Goal: Task Accomplishment & Management: Manage account settings

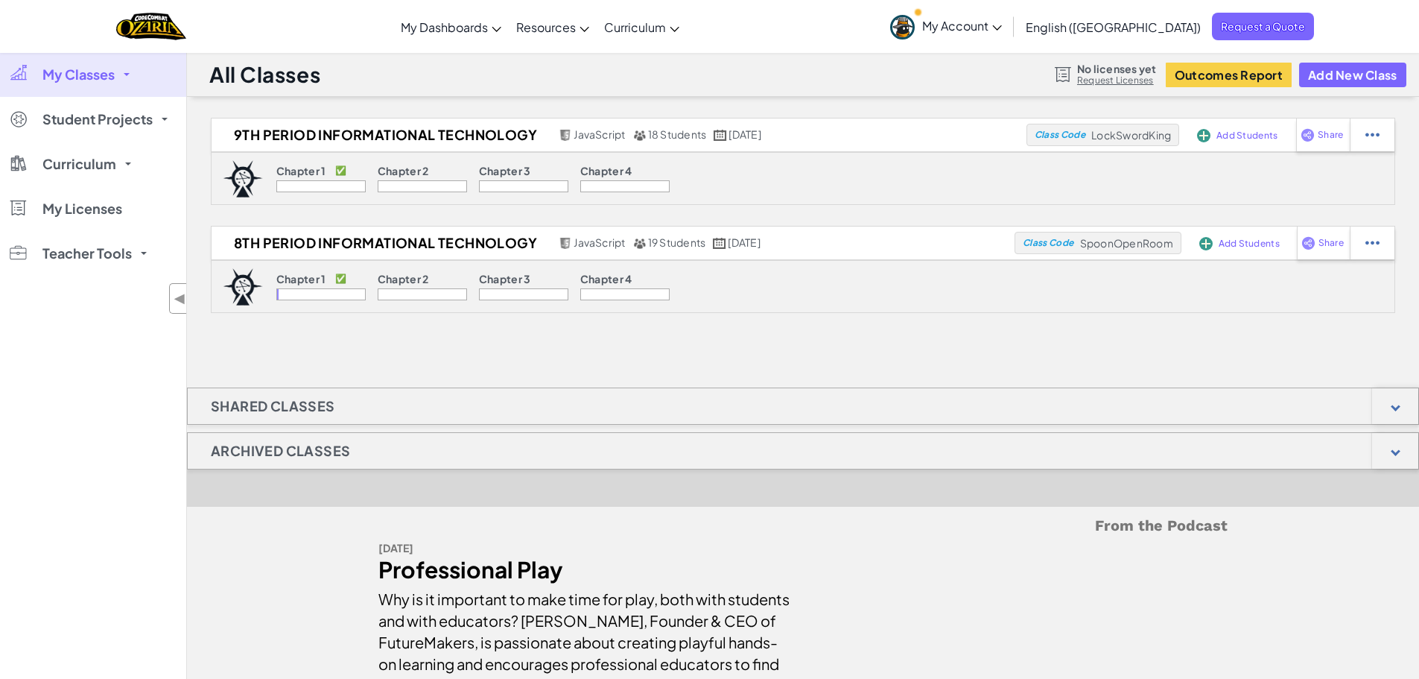
click at [930, 339] on div "9th Period Informational Technology JavaScript 18 Students [DATE] Class Code Lo…" at bounding box center [803, 407] width 1232 height 578
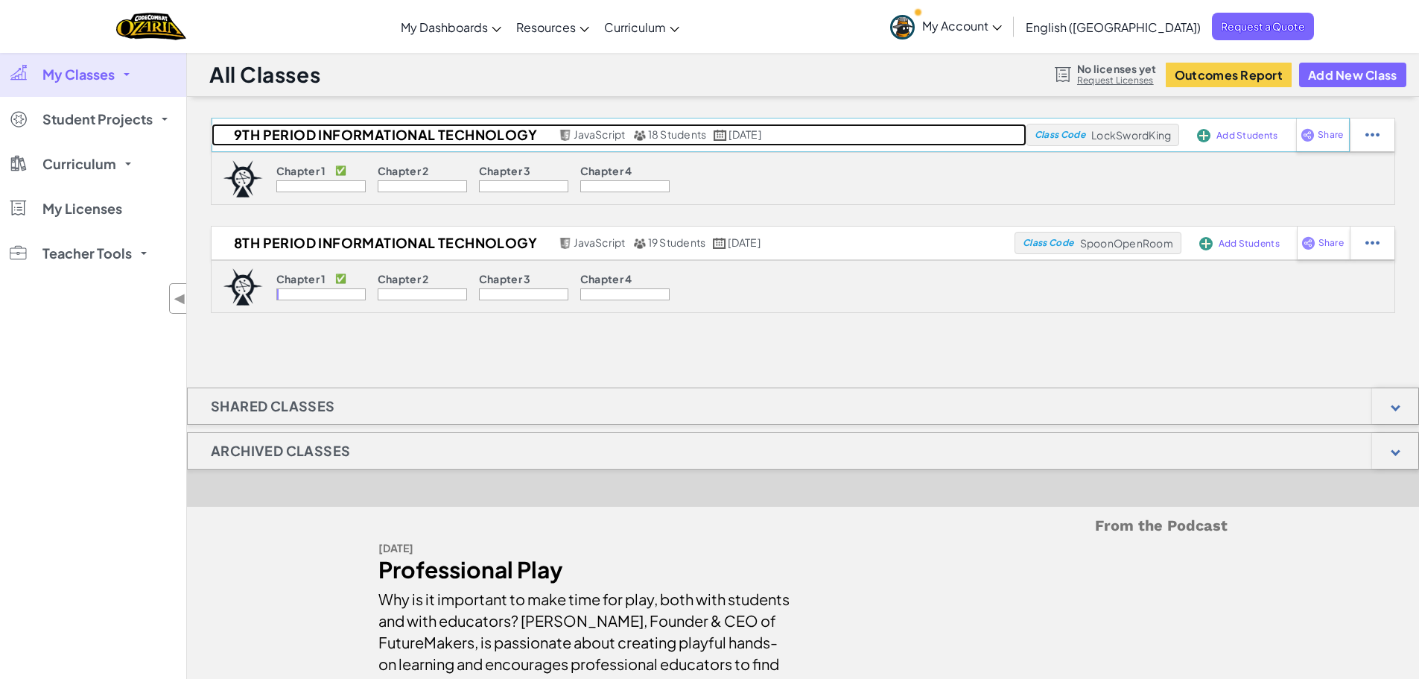
click at [673, 133] on span "18 Students" at bounding box center [677, 133] width 59 height 13
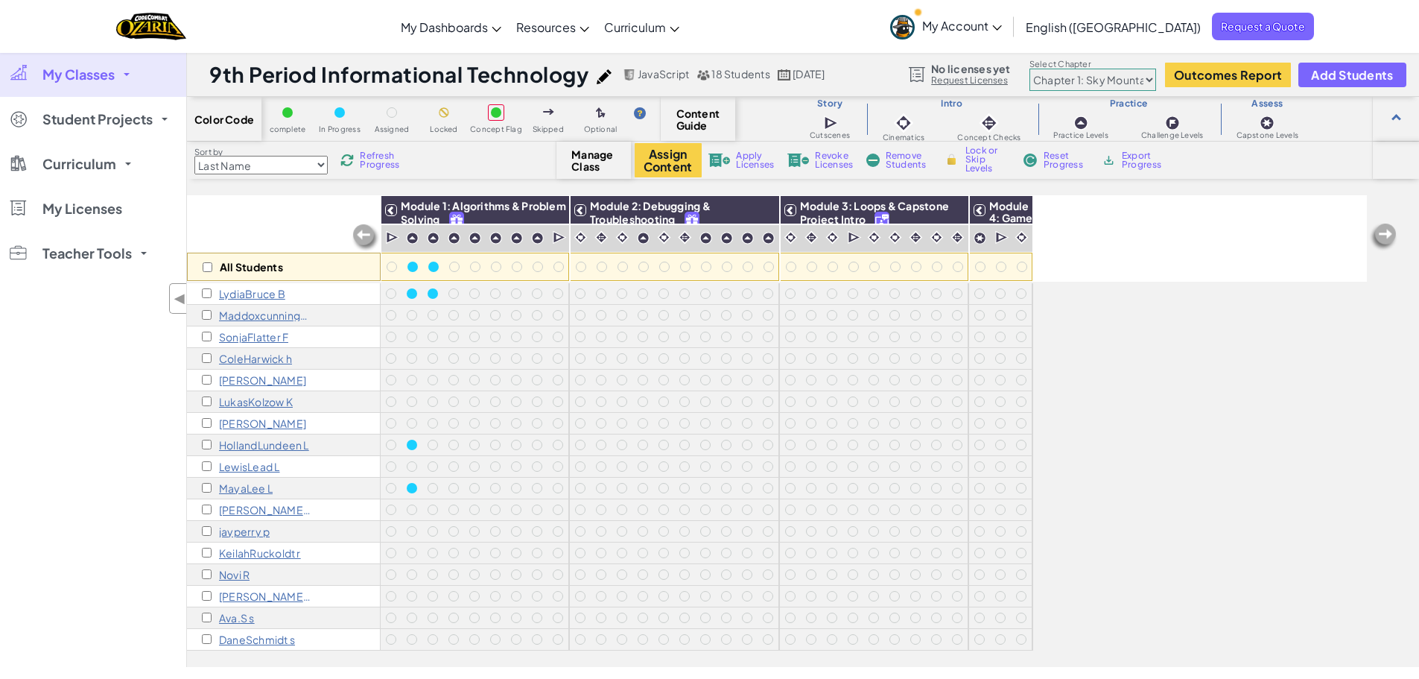
click at [906, 162] on span "Remove Students" at bounding box center [908, 160] width 45 height 18
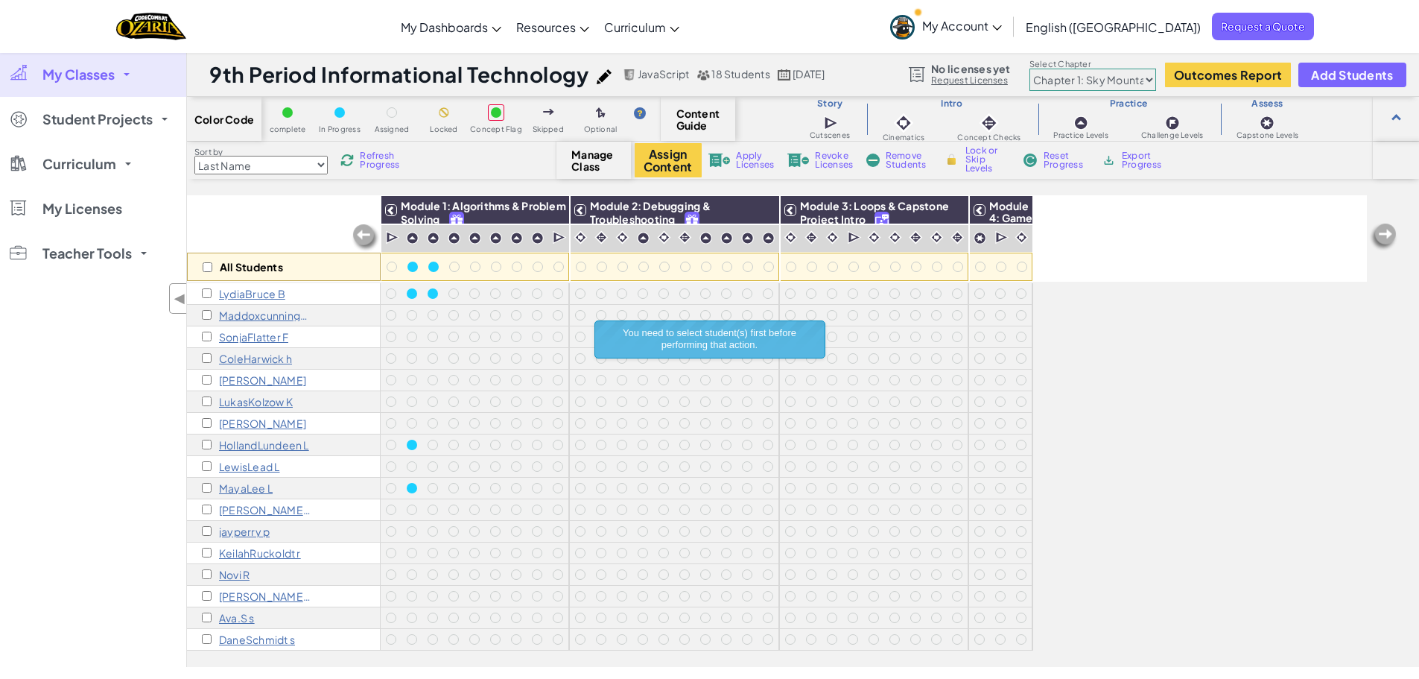
click at [214, 259] on div "All Students" at bounding box center [284, 267] width 194 height 28
click at [209, 265] on input "checkbox" at bounding box center [208, 267] width 10 height 10
checkbox input "true"
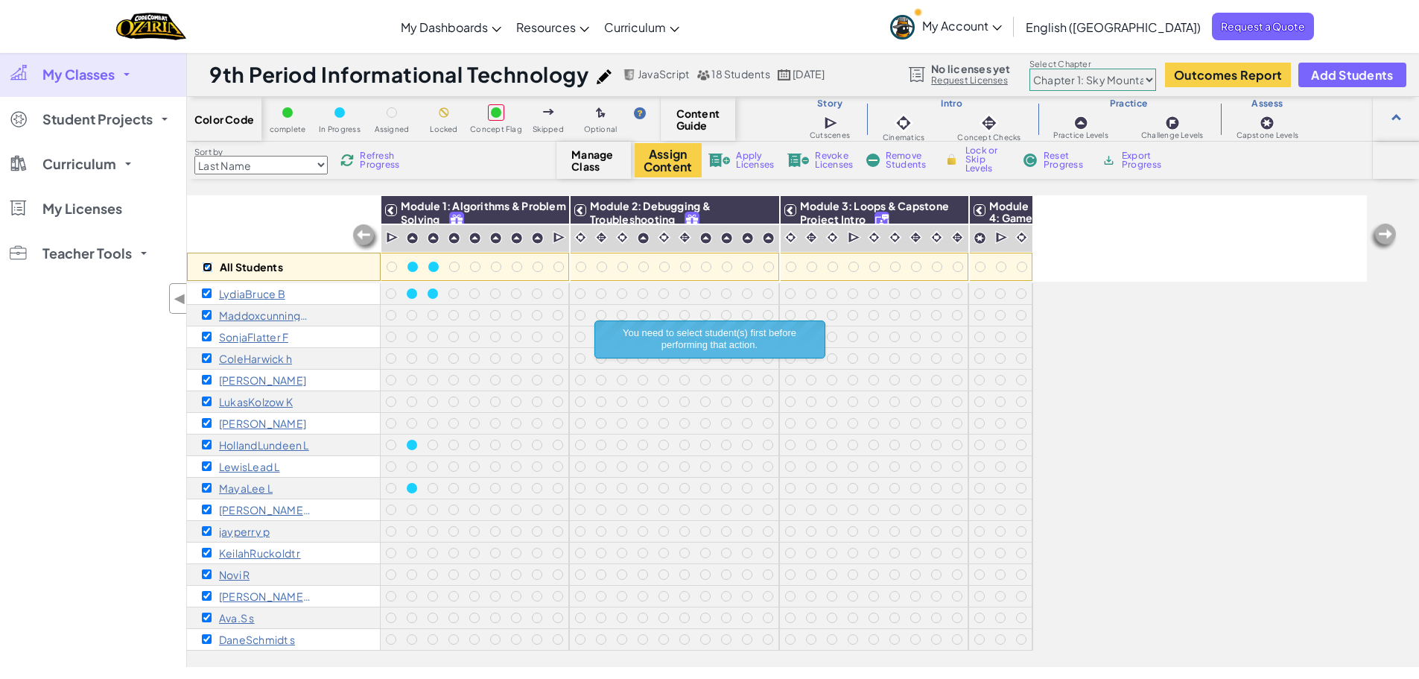
checkbox input "true"
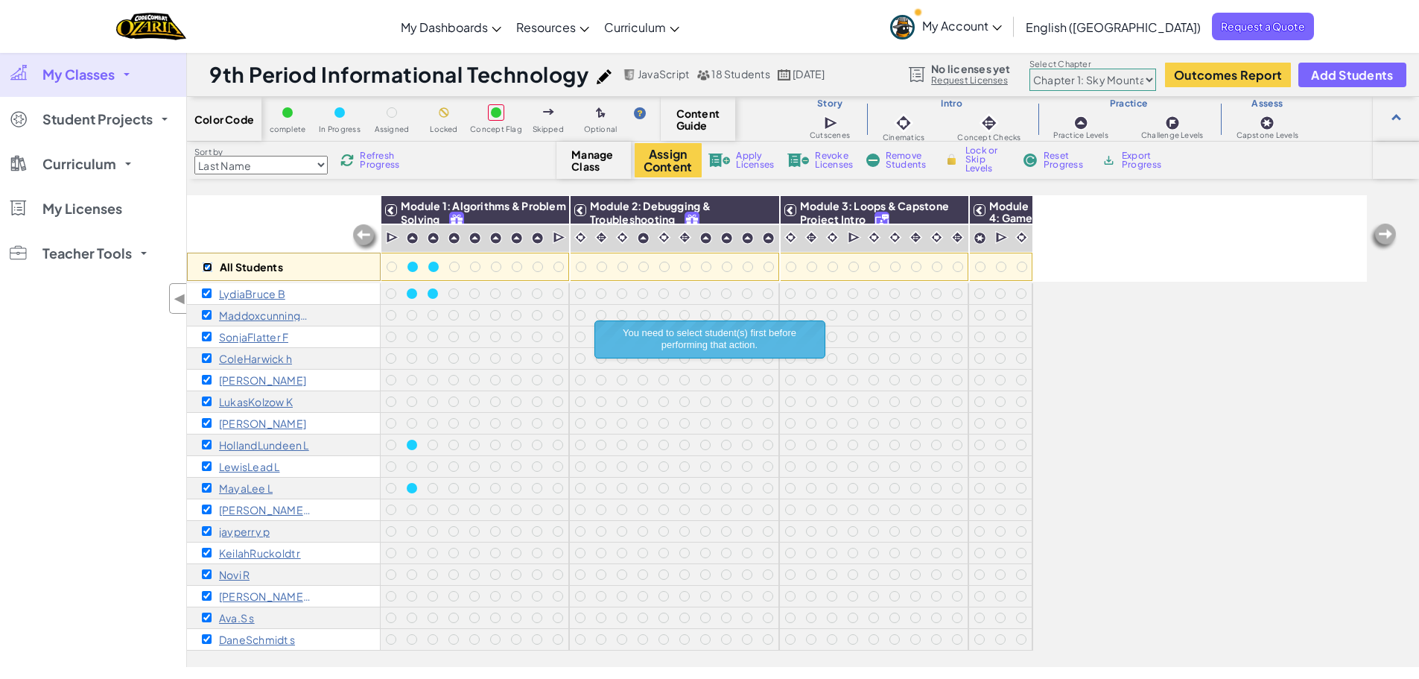
checkbox input "true"
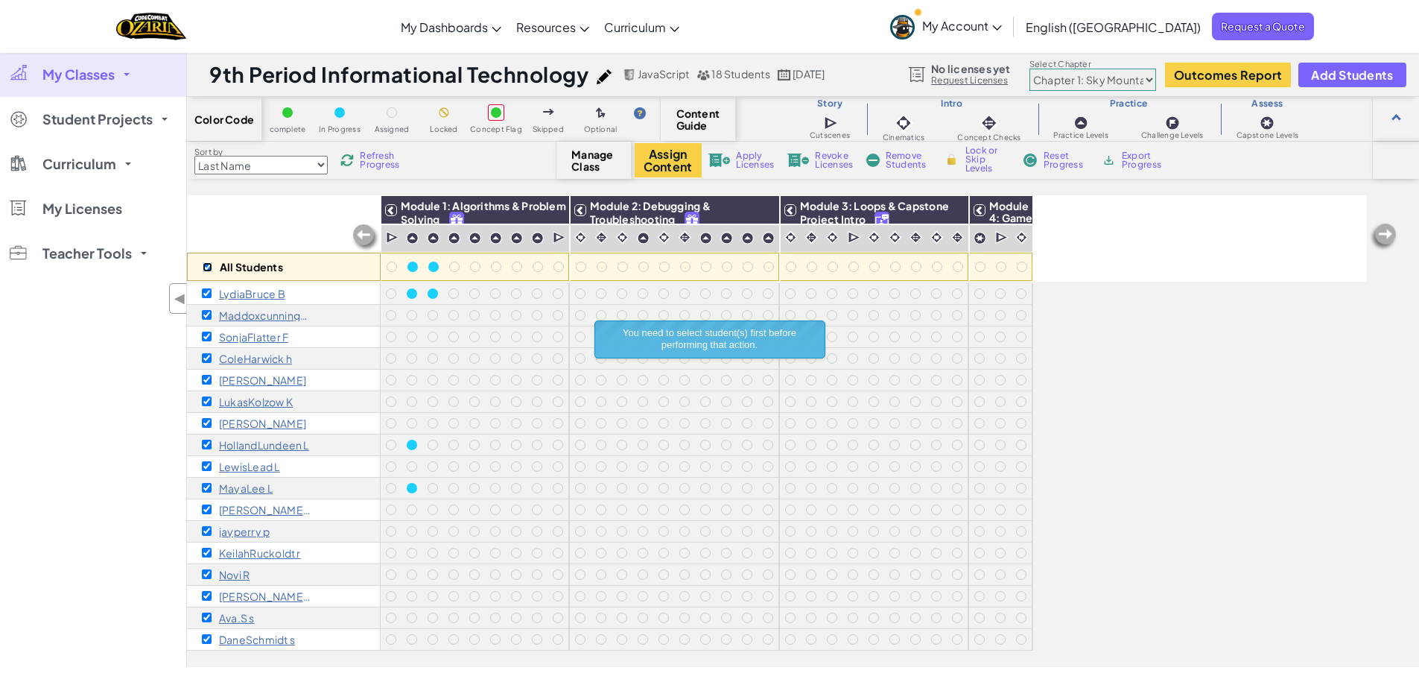
checkbox input "true"
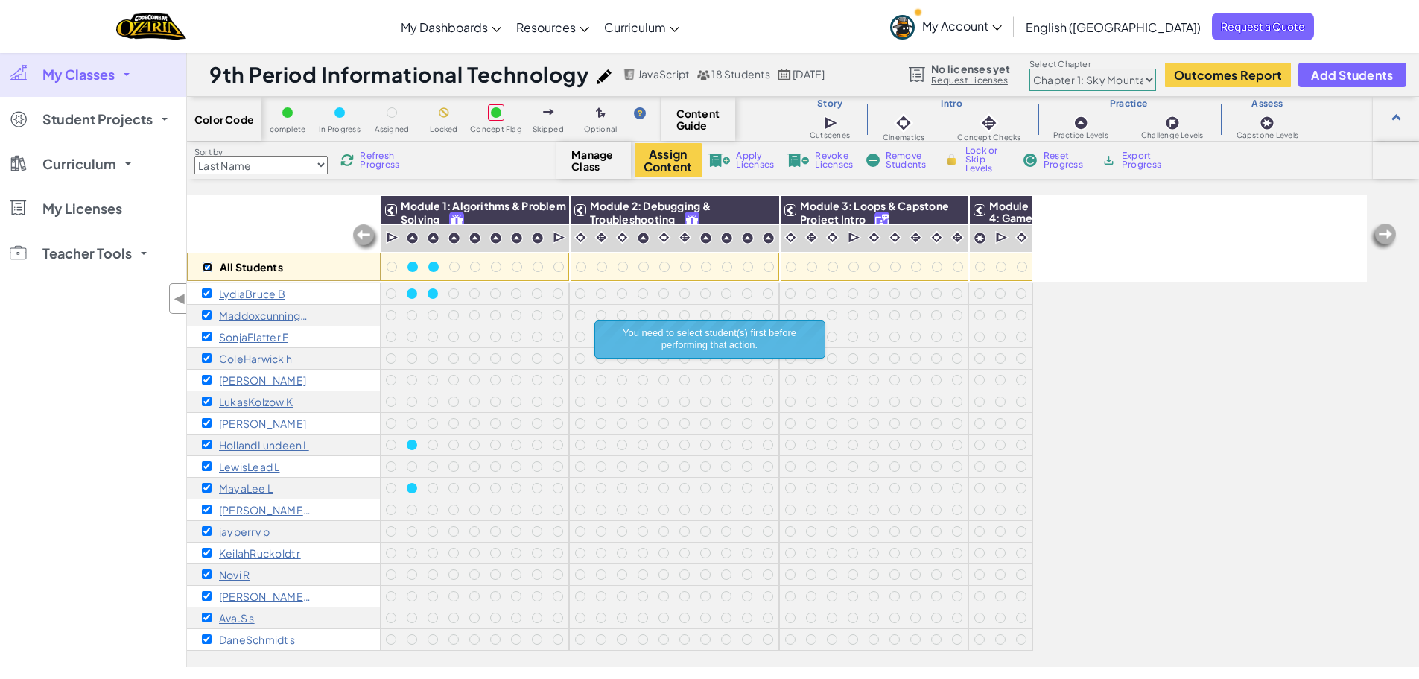
checkbox input "true"
click at [911, 153] on span "Remove Students" at bounding box center [908, 160] width 45 height 18
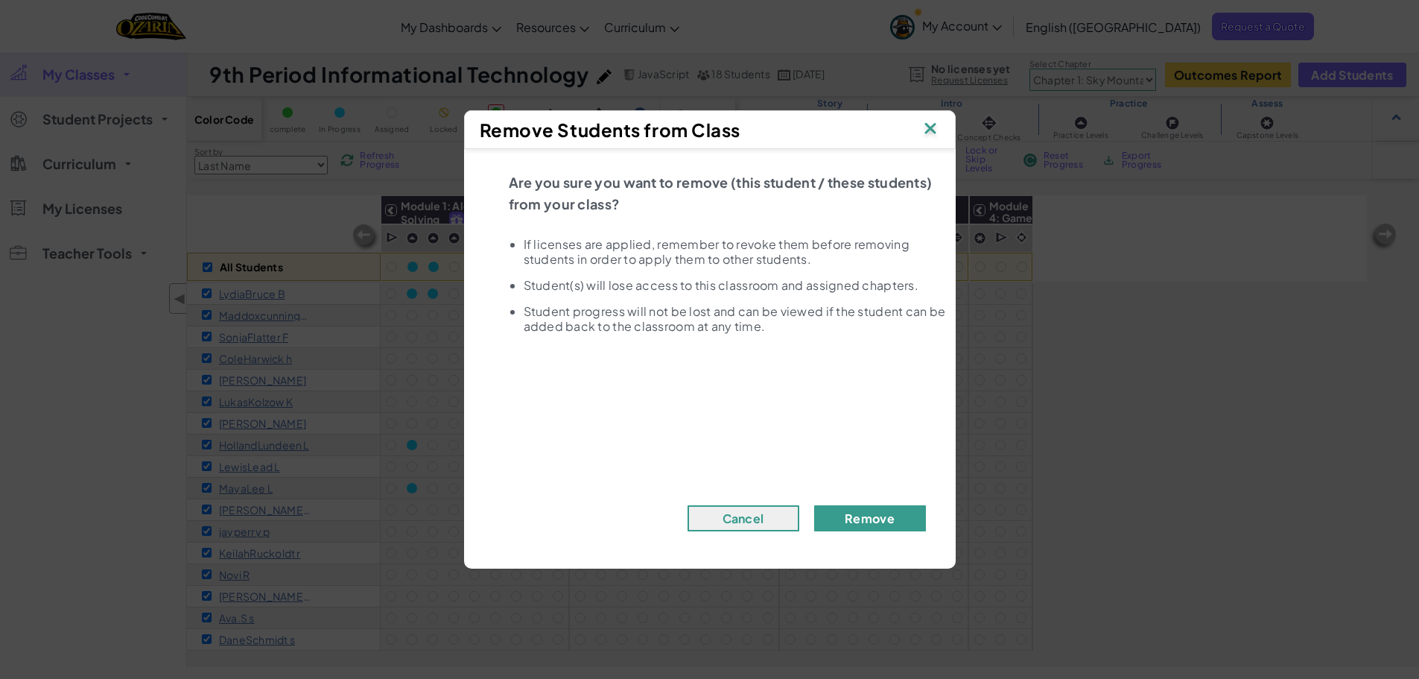
click at [861, 518] on button "Remove" at bounding box center [870, 518] width 112 height 26
click at [845, 518] on button "Remove" at bounding box center [870, 518] width 112 height 26
click at [927, 130] on img at bounding box center [930, 129] width 19 height 22
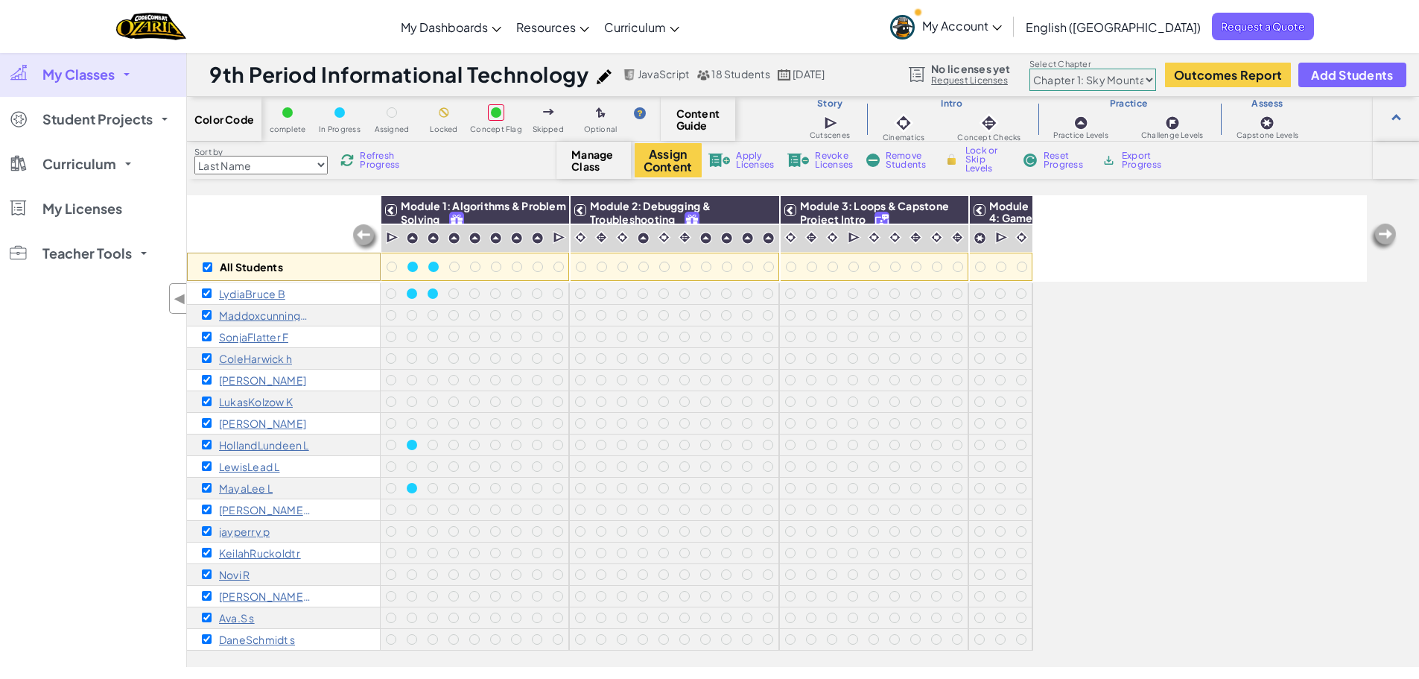
click at [107, 75] on span "My Classes" at bounding box center [78, 74] width 72 height 13
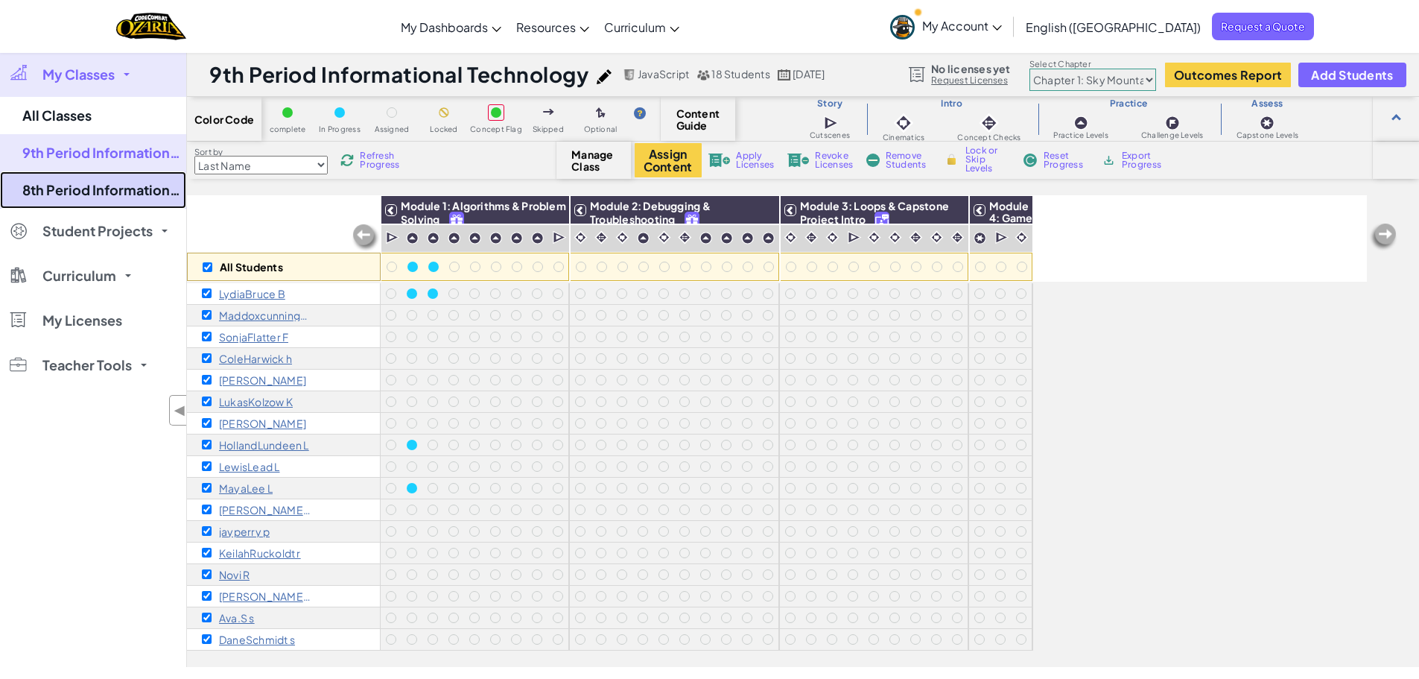
click at [78, 185] on link "8th Period Informational Technology" at bounding box center [93, 189] width 186 height 37
checkbox input "false"
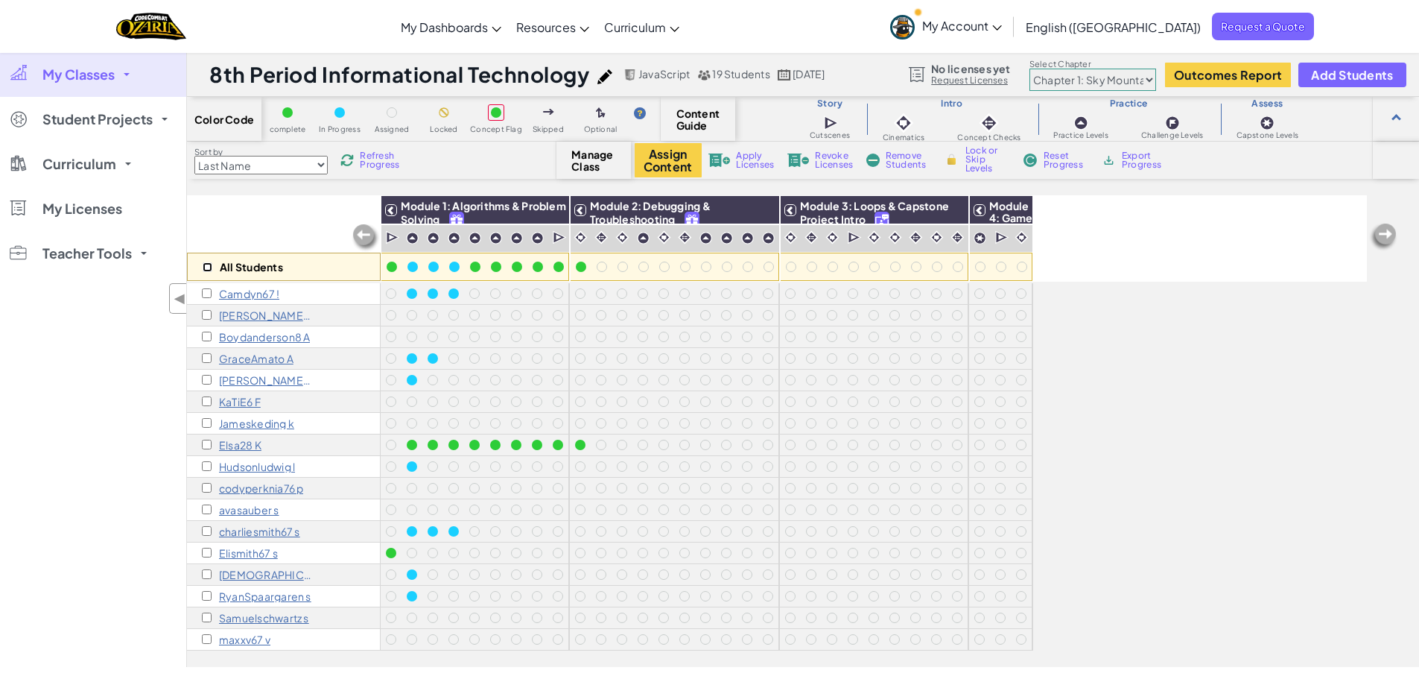
click at [206, 264] on input "checkbox" at bounding box center [208, 267] width 10 height 10
checkbox input "true"
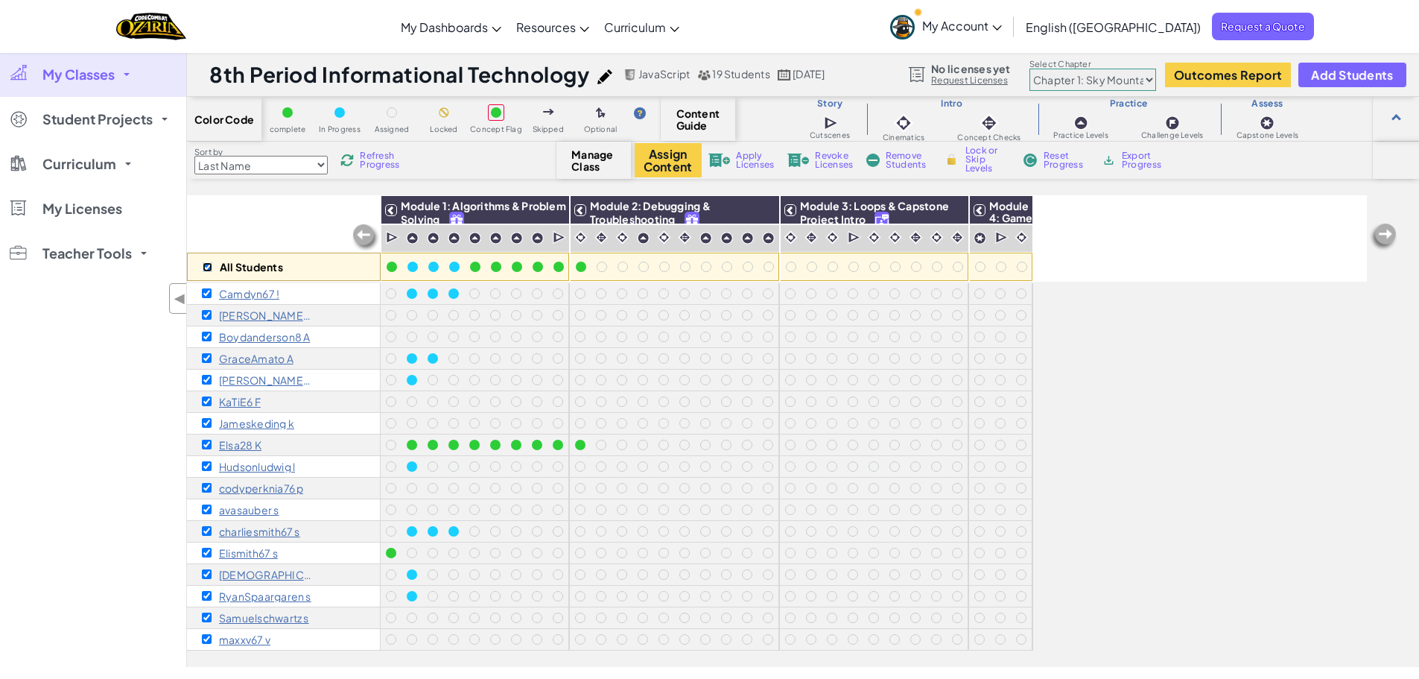
checkbox input "true"
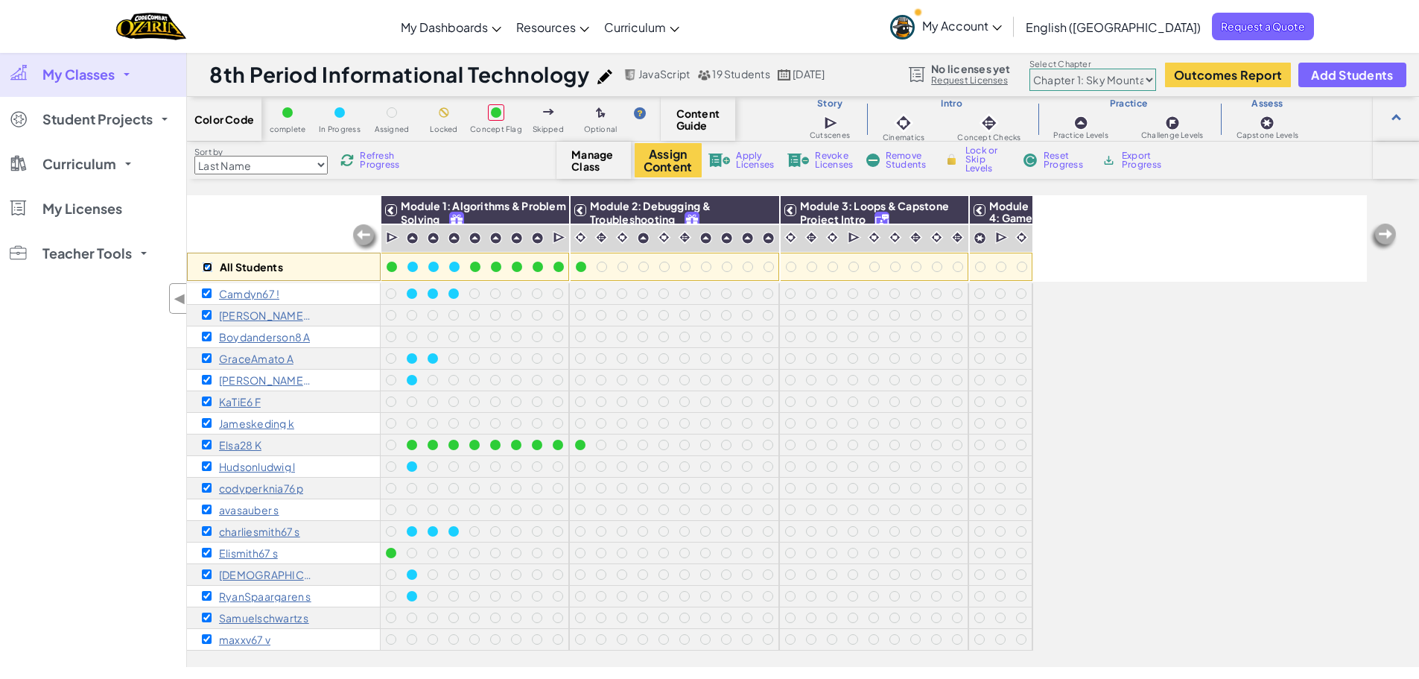
checkbox input "true"
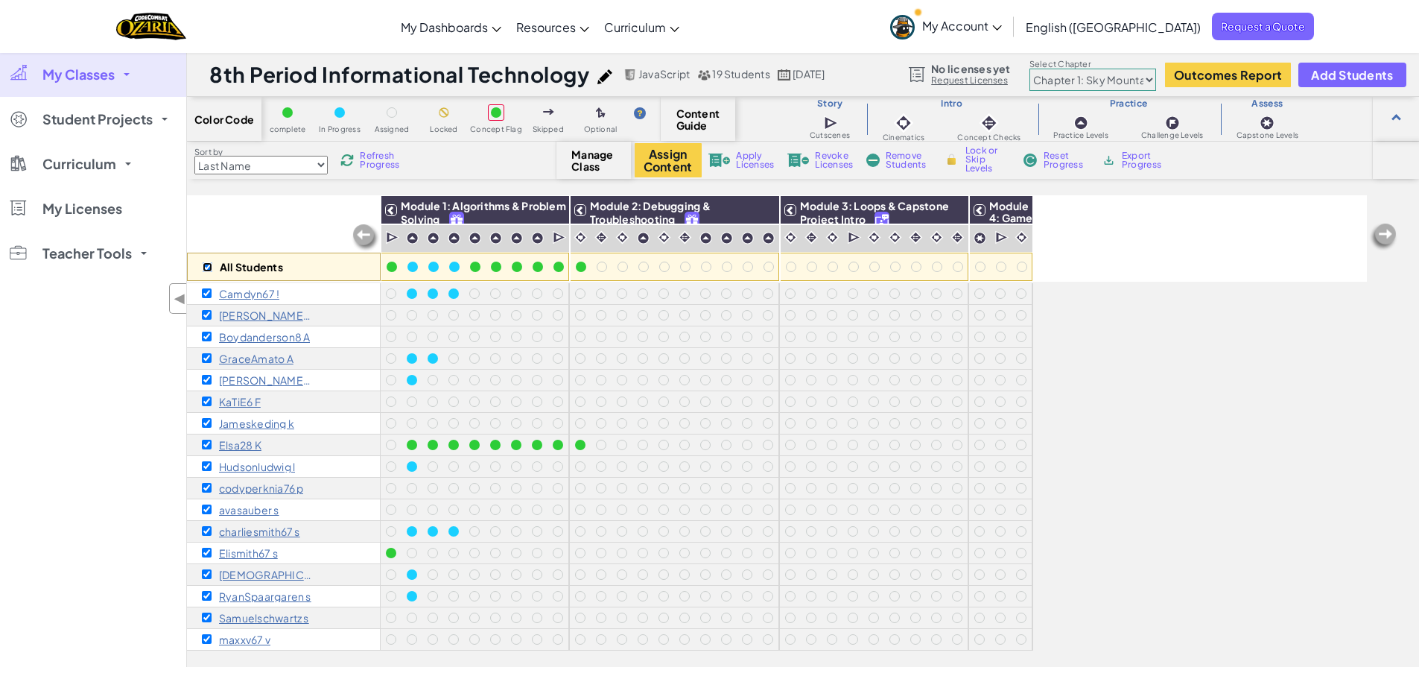
checkbox input "true"
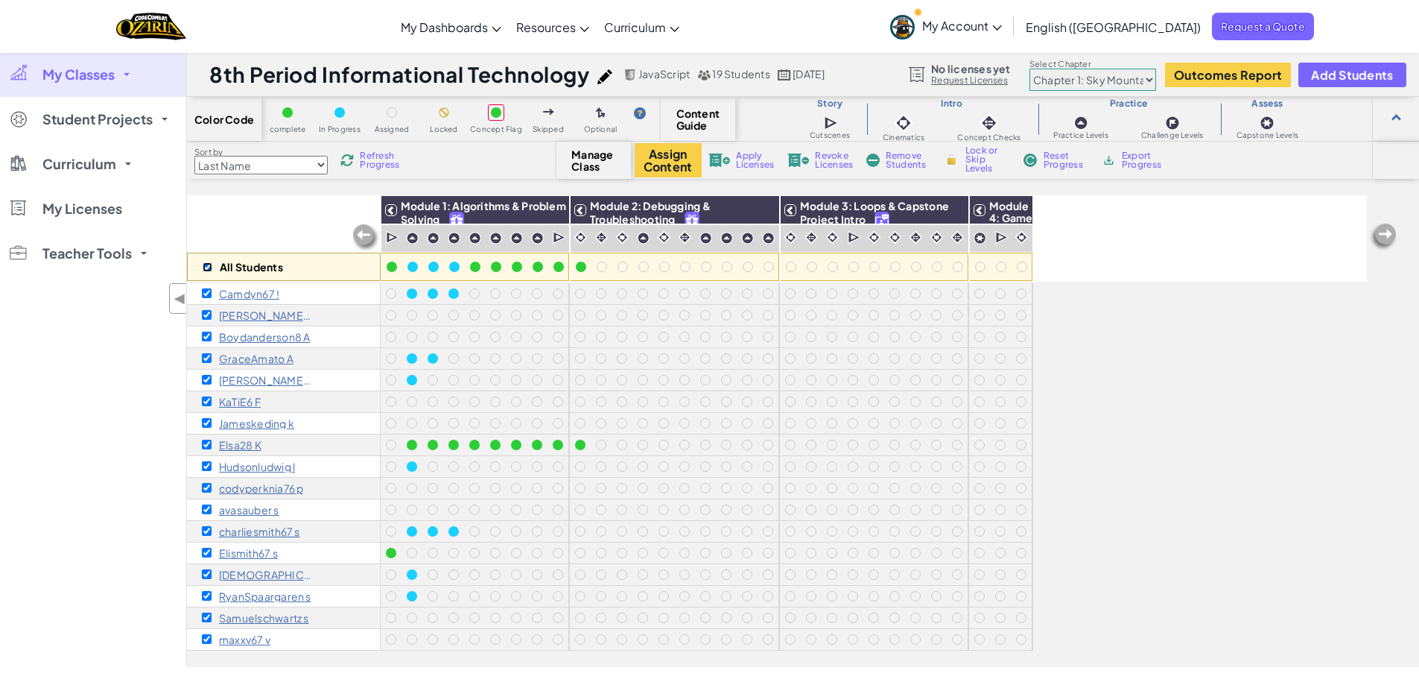
checkbox input "true"
click at [207, 448] on input "checkbox" at bounding box center [207, 445] width 10 height 10
checkbox input "false"
click at [903, 154] on span "Remove Students" at bounding box center [908, 160] width 45 height 18
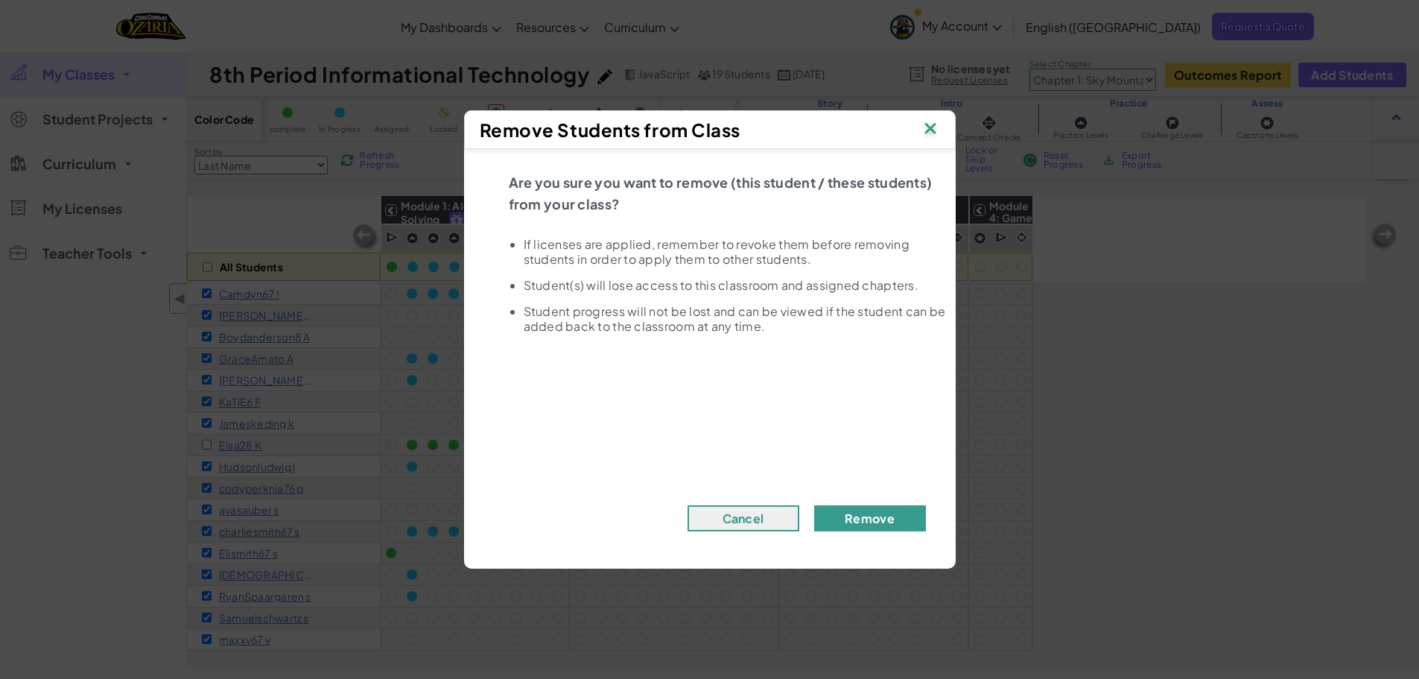
click at [835, 517] on button "Remove" at bounding box center [870, 518] width 112 height 26
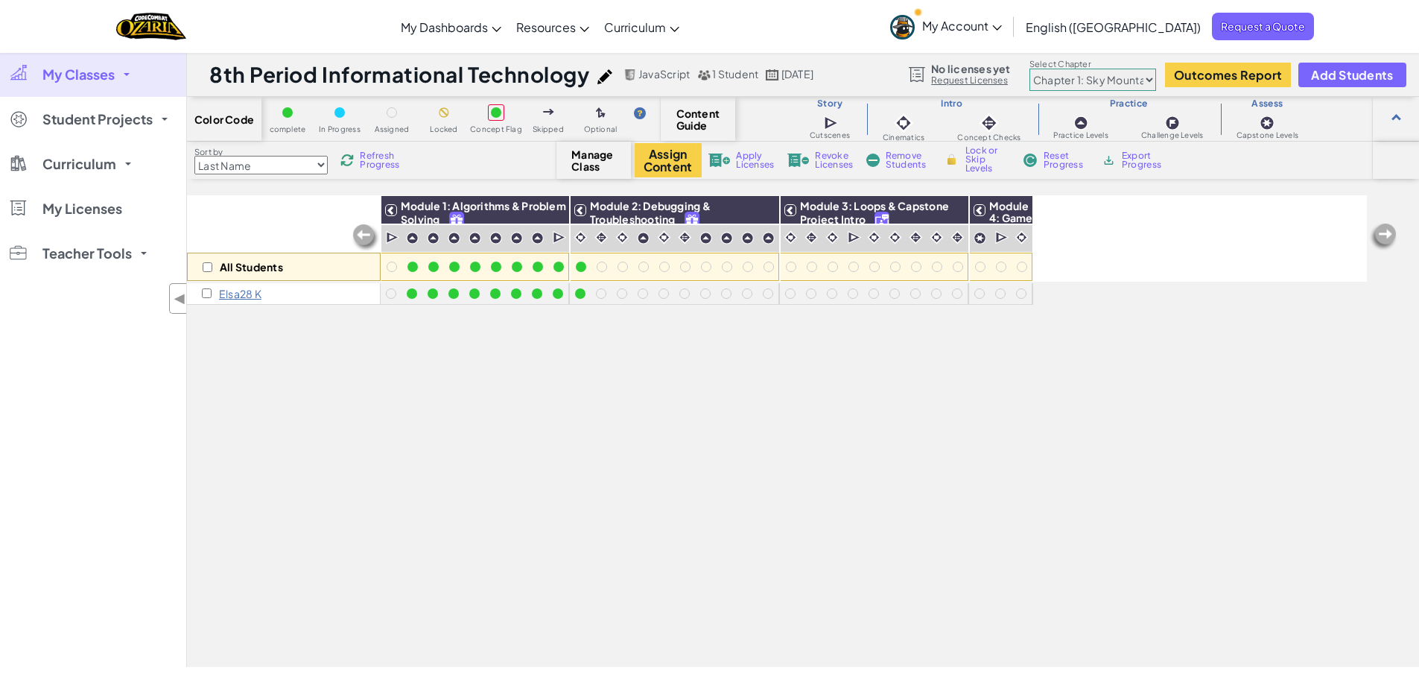
click at [85, 80] on span "My Classes" at bounding box center [78, 74] width 72 height 13
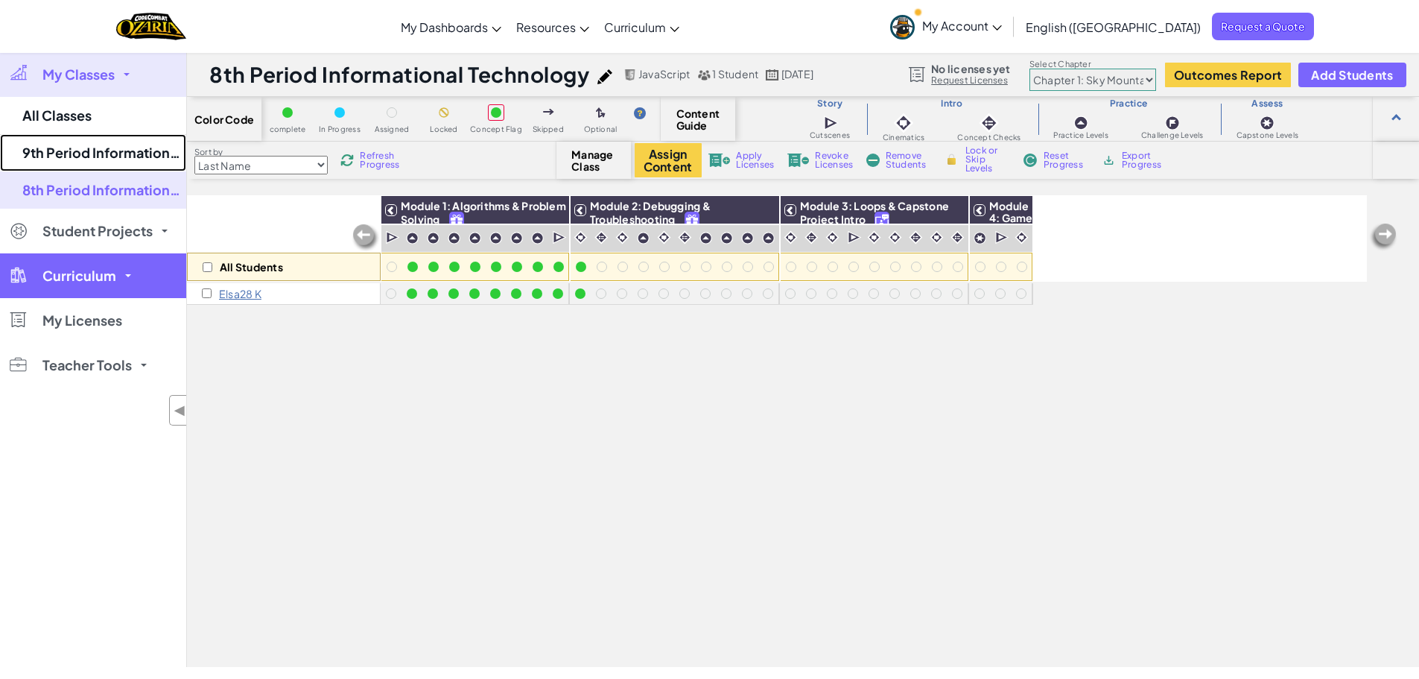
click at [91, 156] on link "9th Period Informational Technology" at bounding box center [93, 152] width 186 height 37
